Goal: Transaction & Acquisition: Book appointment/travel/reservation

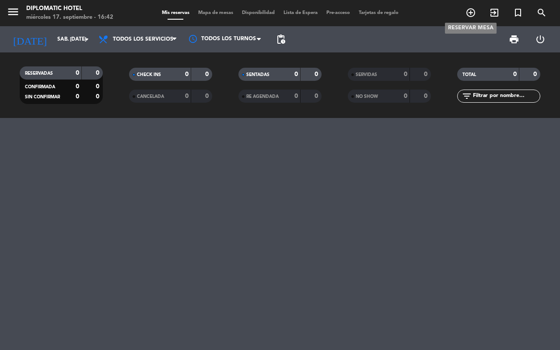
click at [466, 11] on icon "add_circle_outline" at bounding box center [470, 12] width 10 height 10
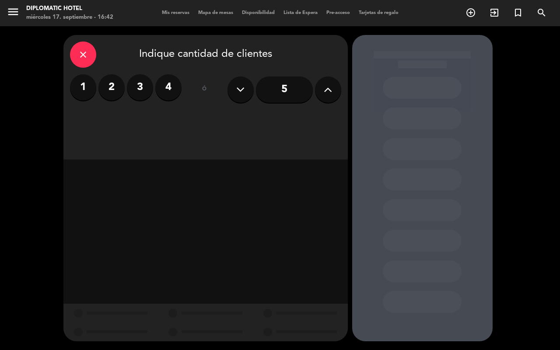
click at [77, 89] on label "1" at bounding box center [83, 87] width 26 height 26
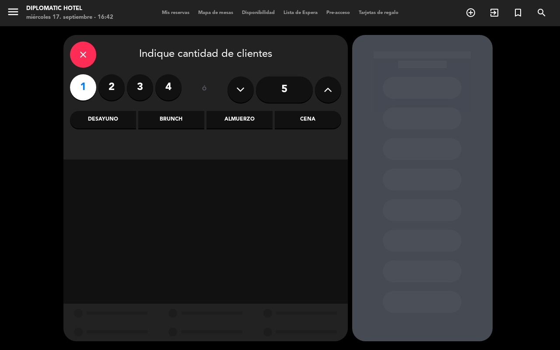
click at [227, 120] on div "Almuerzo" at bounding box center [239, 119] width 66 height 17
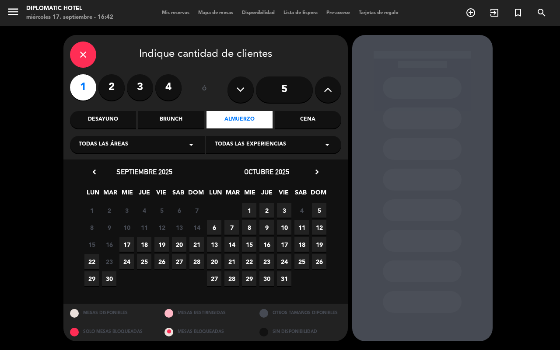
click at [181, 127] on div "Brunch" at bounding box center [171, 119] width 66 height 17
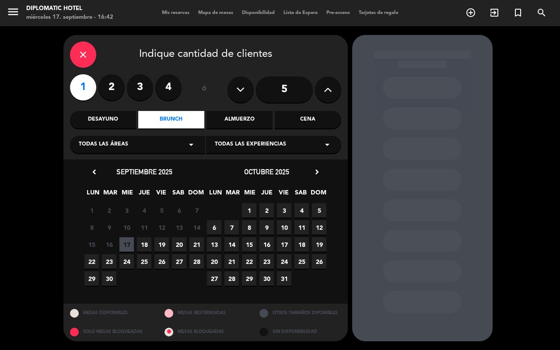
click at [237, 125] on div "Almuerzo" at bounding box center [239, 119] width 66 height 17
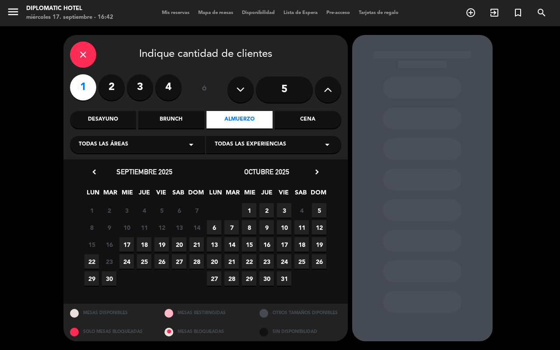
click at [184, 243] on span "20" at bounding box center [179, 244] width 14 height 14
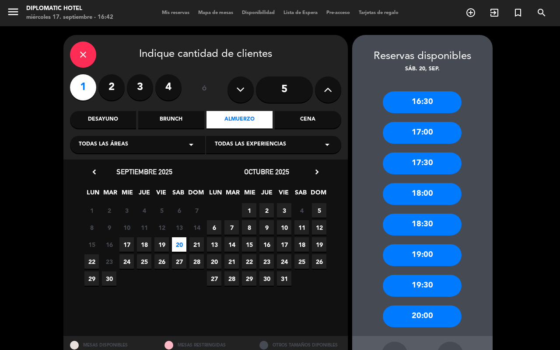
click at [432, 189] on div "18:00" at bounding box center [422, 194] width 79 height 22
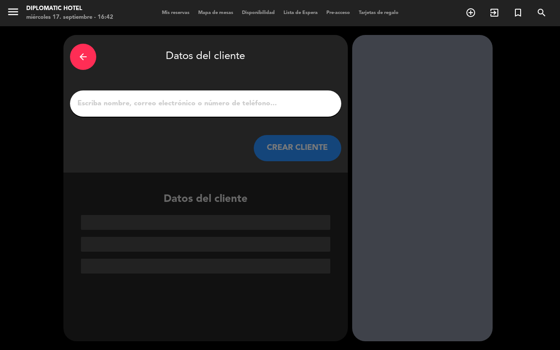
click at [177, 101] on input "1" at bounding box center [206, 103] width 258 height 12
paste input "[PERSON_NAME]"
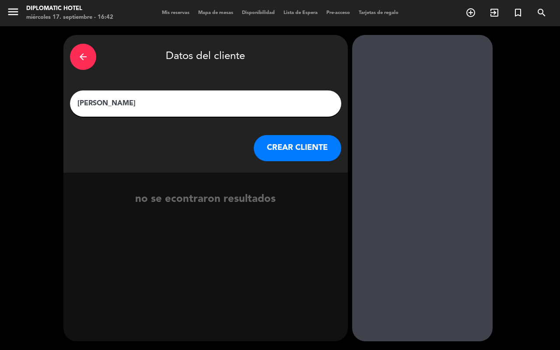
type input "[PERSON_NAME]"
click at [309, 147] on button "CREAR CLIENTE" at bounding box center [297, 148] width 87 height 26
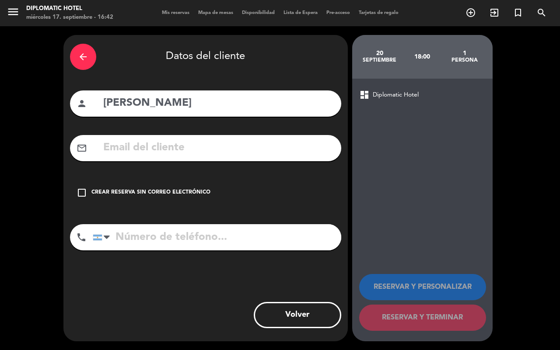
click at [150, 195] on div "Crear reserva sin correo electrónico" at bounding box center [150, 192] width 119 height 9
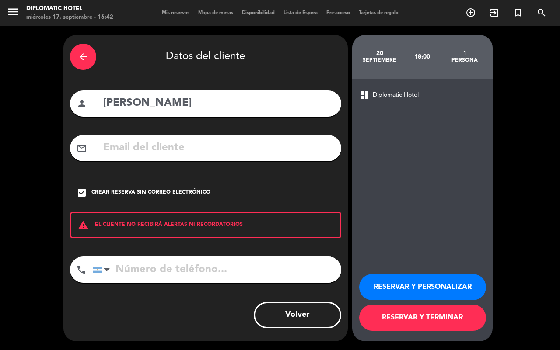
click at [385, 283] on button "RESERVAR Y PERSONALIZAR" at bounding box center [422, 287] width 127 height 26
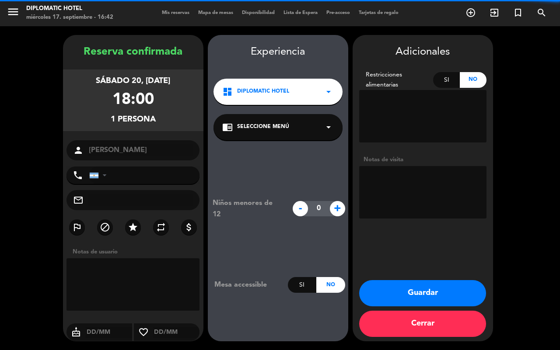
click at [394, 180] on textarea at bounding box center [422, 192] width 127 height 52
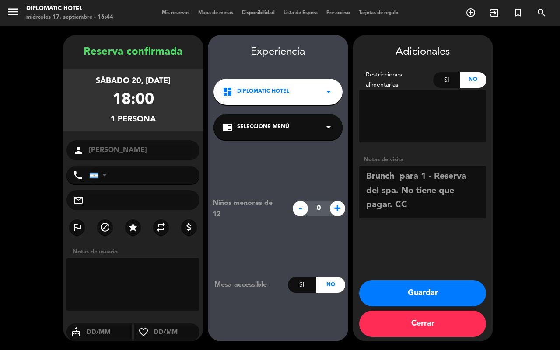
type textarea "Brunch para 1 - Reserva del spa. No tiene que pagar. CC"
click at [442, 296] on button "Guardar" at bounding box center [422, 293] width 127 height 26
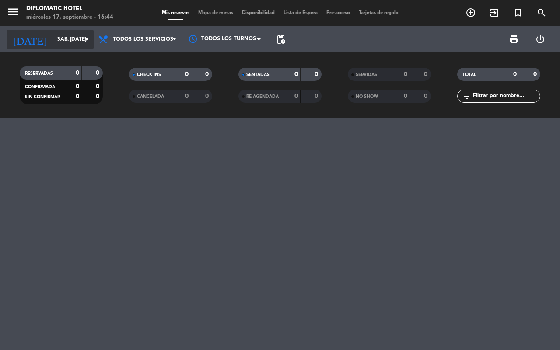
click at [53, 36] on input "sáb. [DATE]" at bounding box center [88, 39] width 70 height 15
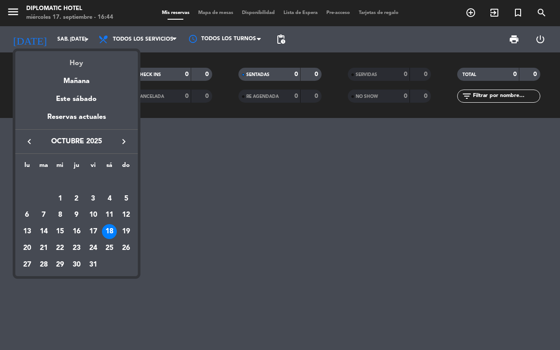
click at [62, 62] on div "Hoy" at bounding box center [76, 60] width 122 height 18
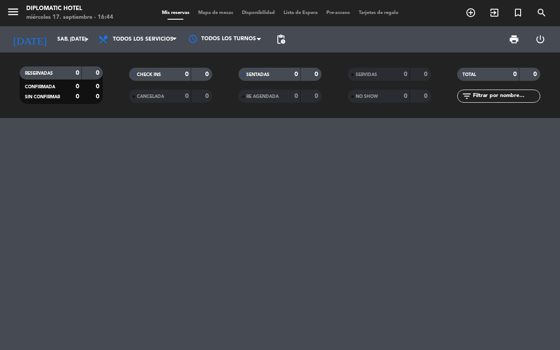
type input "mié. [DATE]"
